Goal: Transaction & Acquisition: Purchase product/service

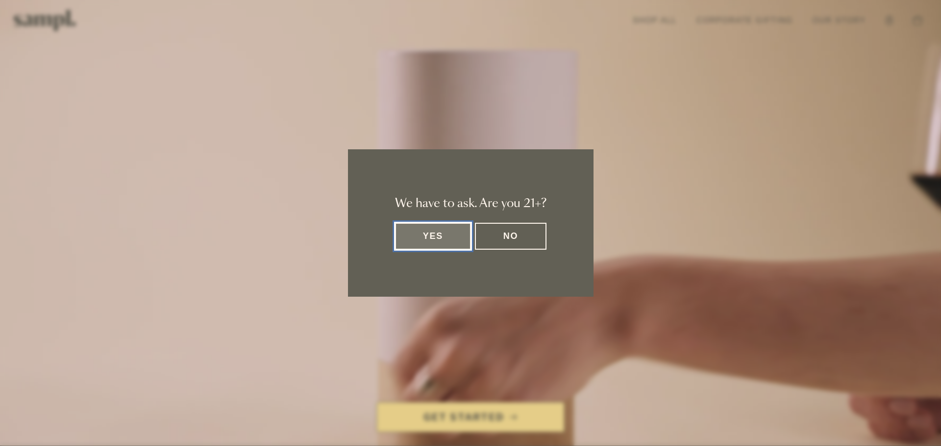
click at [433, 240] on button "Yes" at bounding box center [433, 236] width 76 height 27
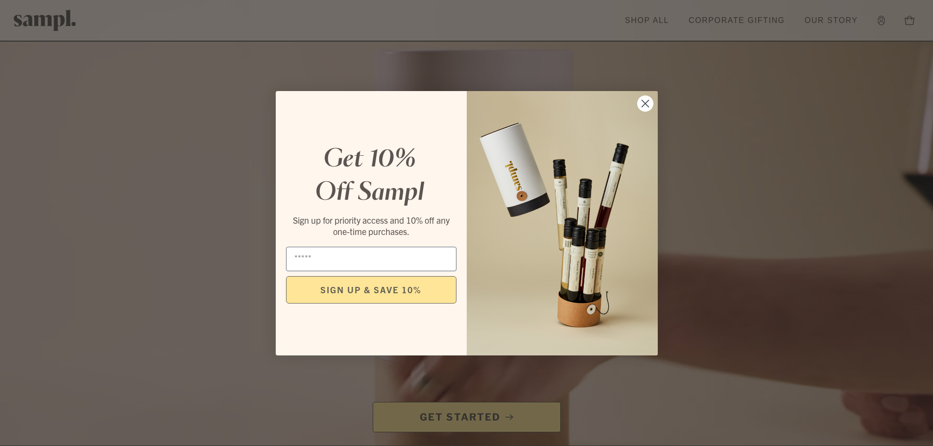
click at [643, 20] on div "Close dialog Get 10% Off Sampl Sign up for priority access and 10% off any one-…" at bounding box center [466, 223] width 933 height 446
click at [642, 99] on circle "Close dialog" at bounding box center [645, 103] width 16 height 16
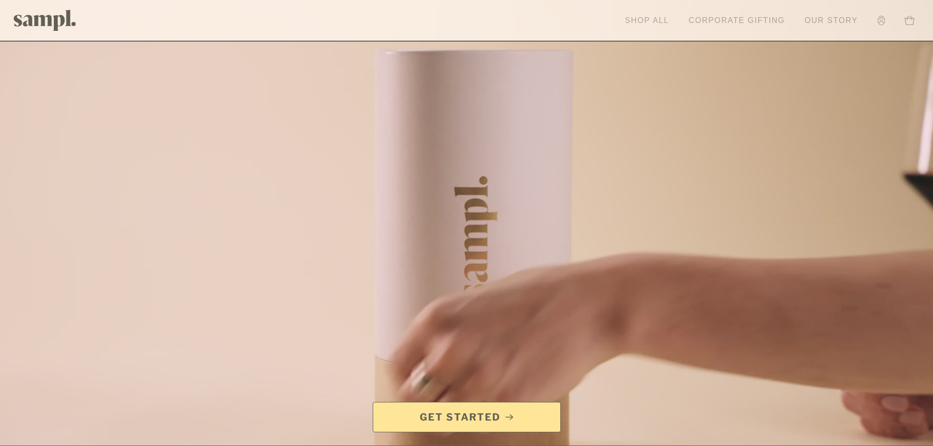
click at [637, 13] on link "Shop All" at bounding box center [647, 21] width 54 height 22
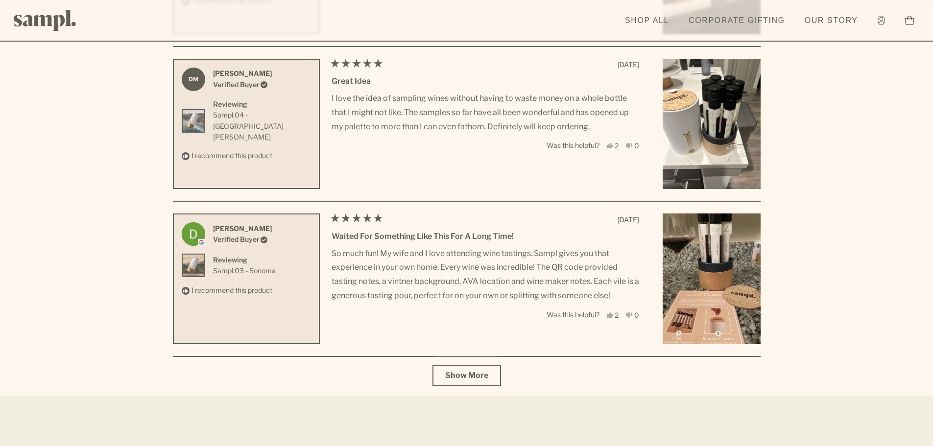
scroll to position [3553, 0]
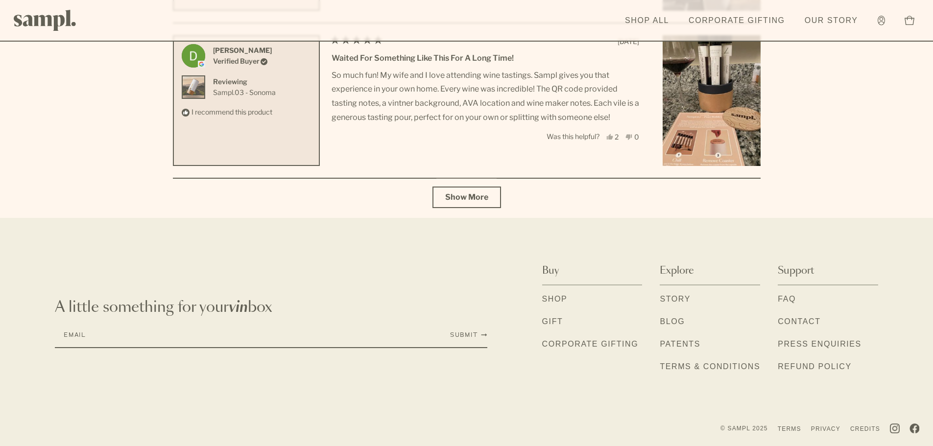
click at [553, 298] on link "Shop" at bounding box center [554, 299] width 25 height 13
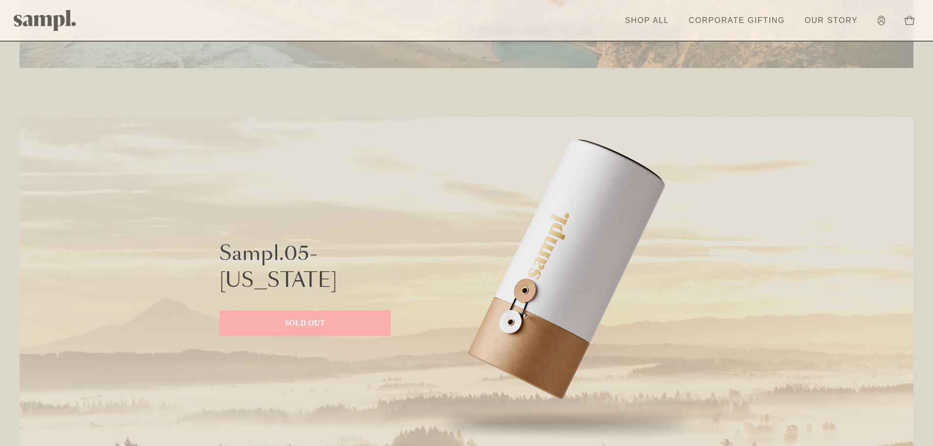
scroll to position [2023, 0]
